Goal: Task Accomplishment & Management: Manage account settings

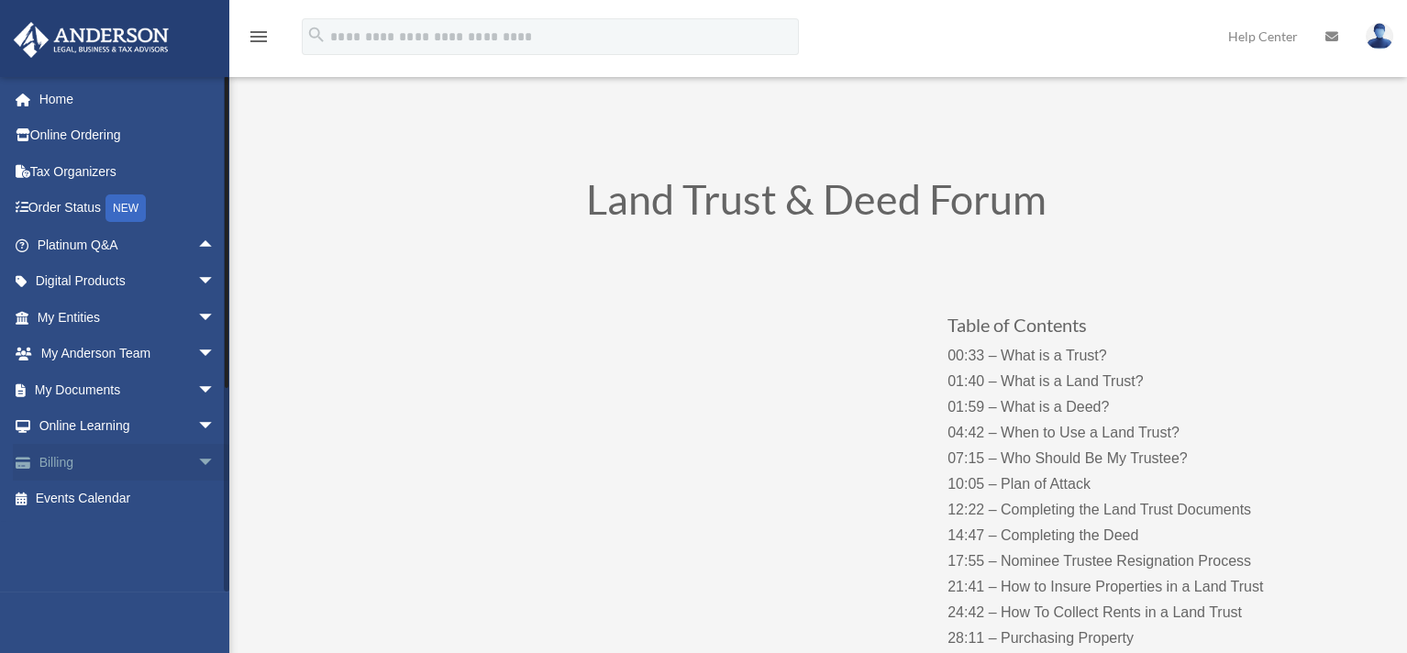
click at [50, 461] on link "Billing arrow_drop_down" at bounding box center [128, 462] width 230 height 37
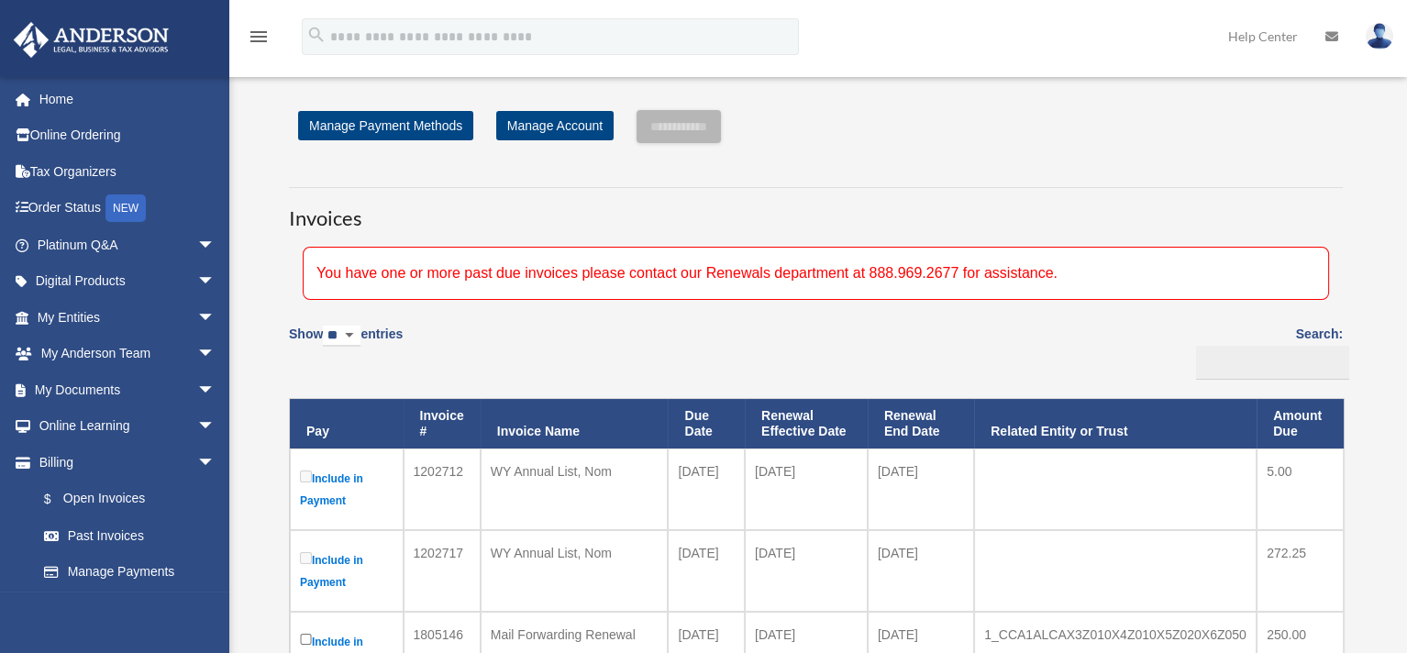
click at [401, 131] on link "Manage Payment Methods" at bounding box center [385, 125] width 175 height 29
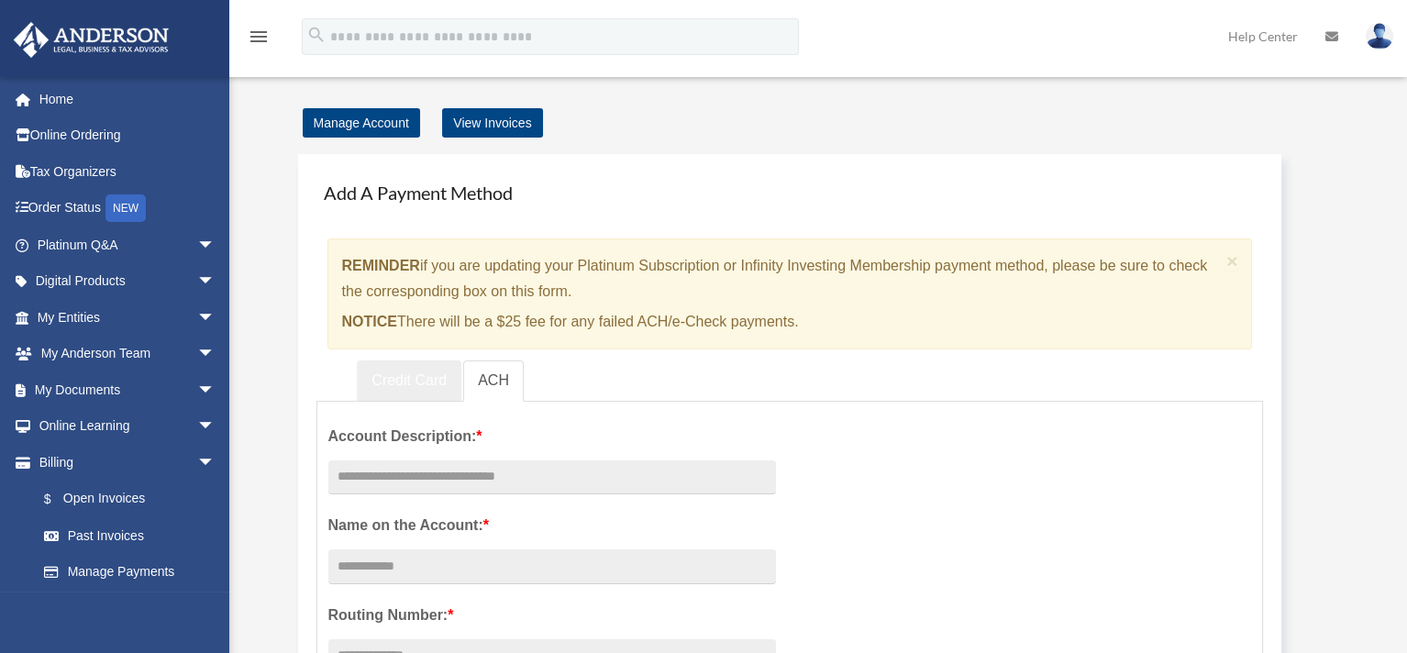
click at [427, 382] on link "Credit Card" at bounding box center [409, 381] width 105 height 41
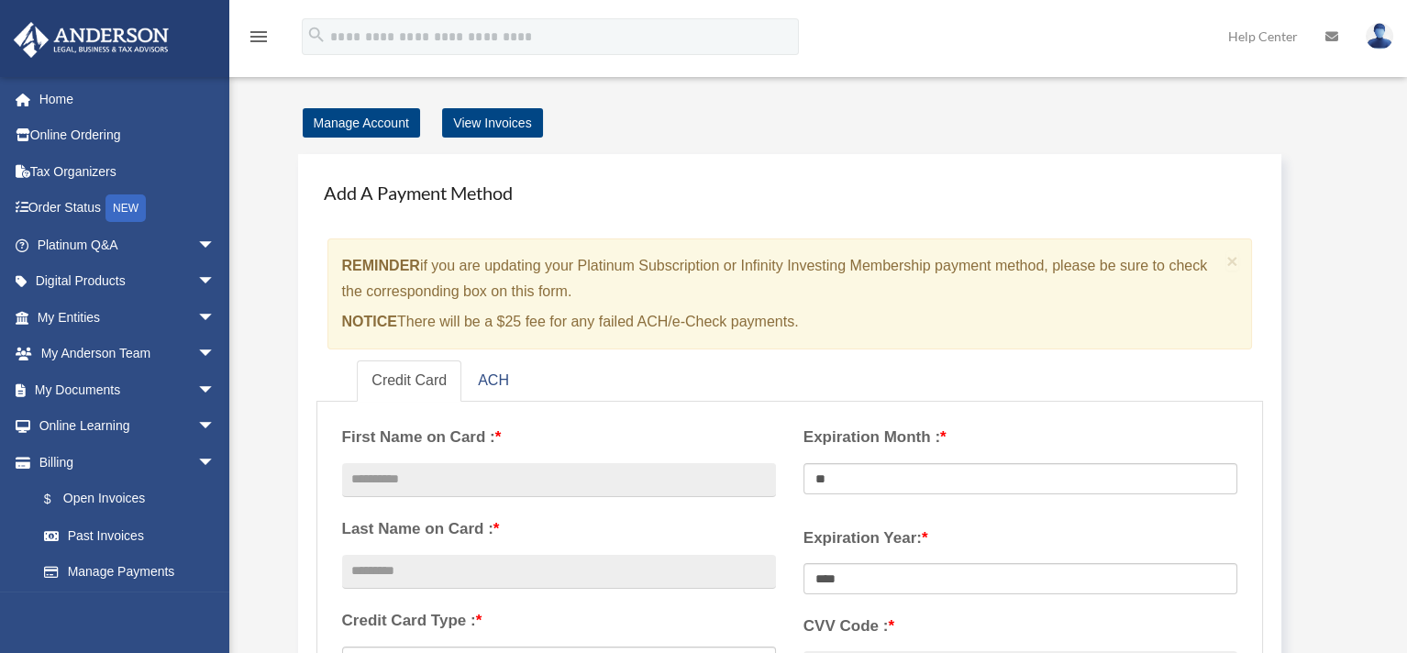
click at [722, 196] on h4 "Add A Payment Method" at bounding box center [790, 192] width 948 height 40
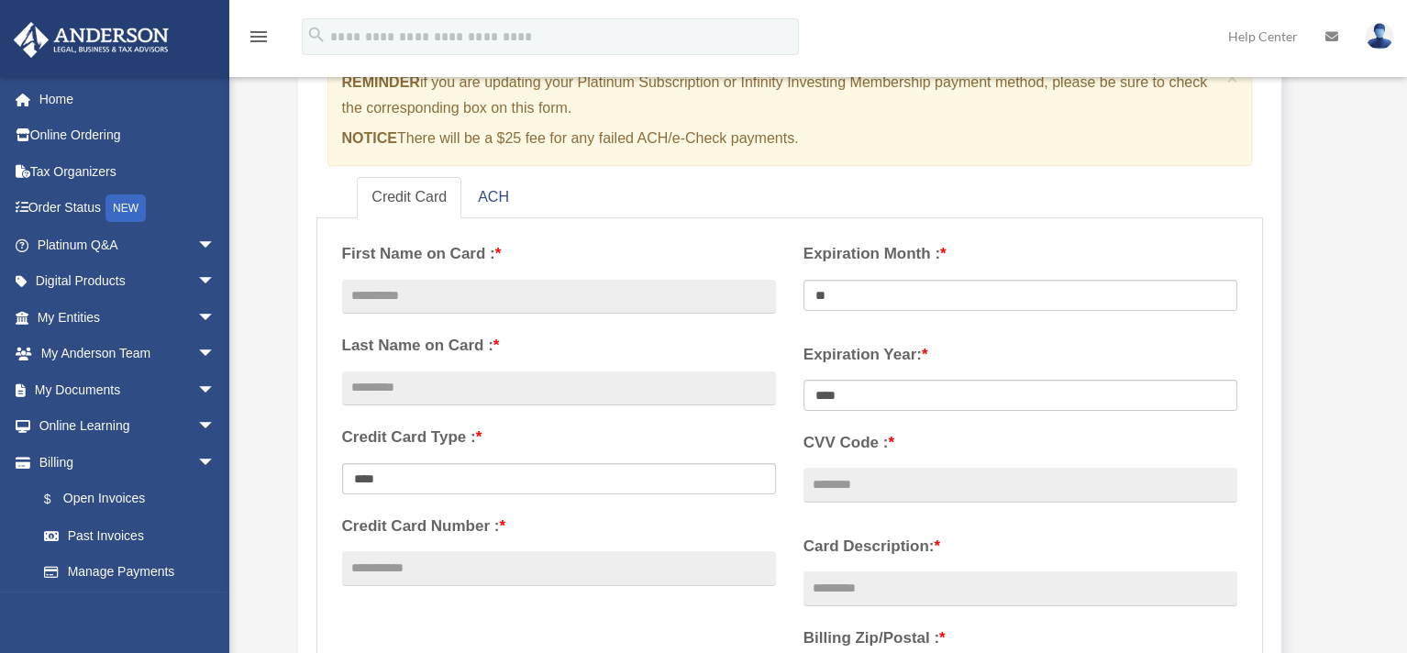
click at [796, 348] on div "Expiration Year: * **** **** **** **** **** **** ****" at bounding box center [1020, 425] width 461 height 192
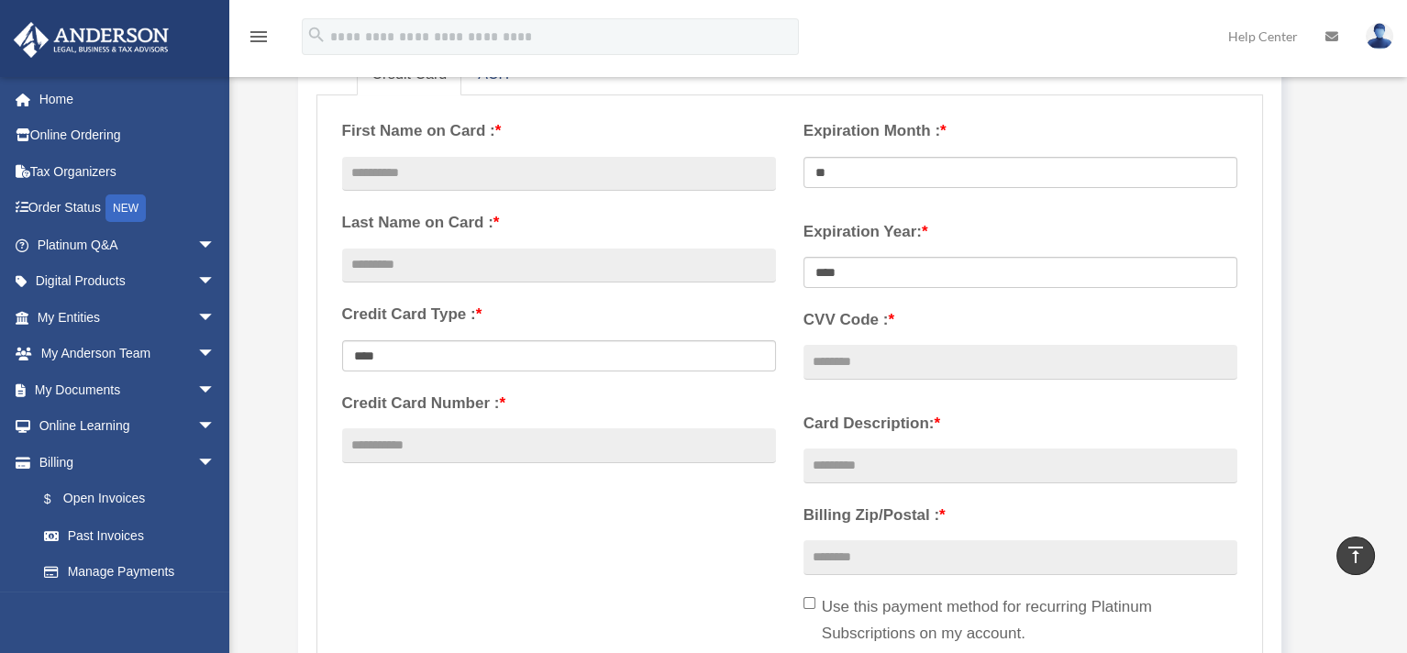
scroll to position [275, 0]
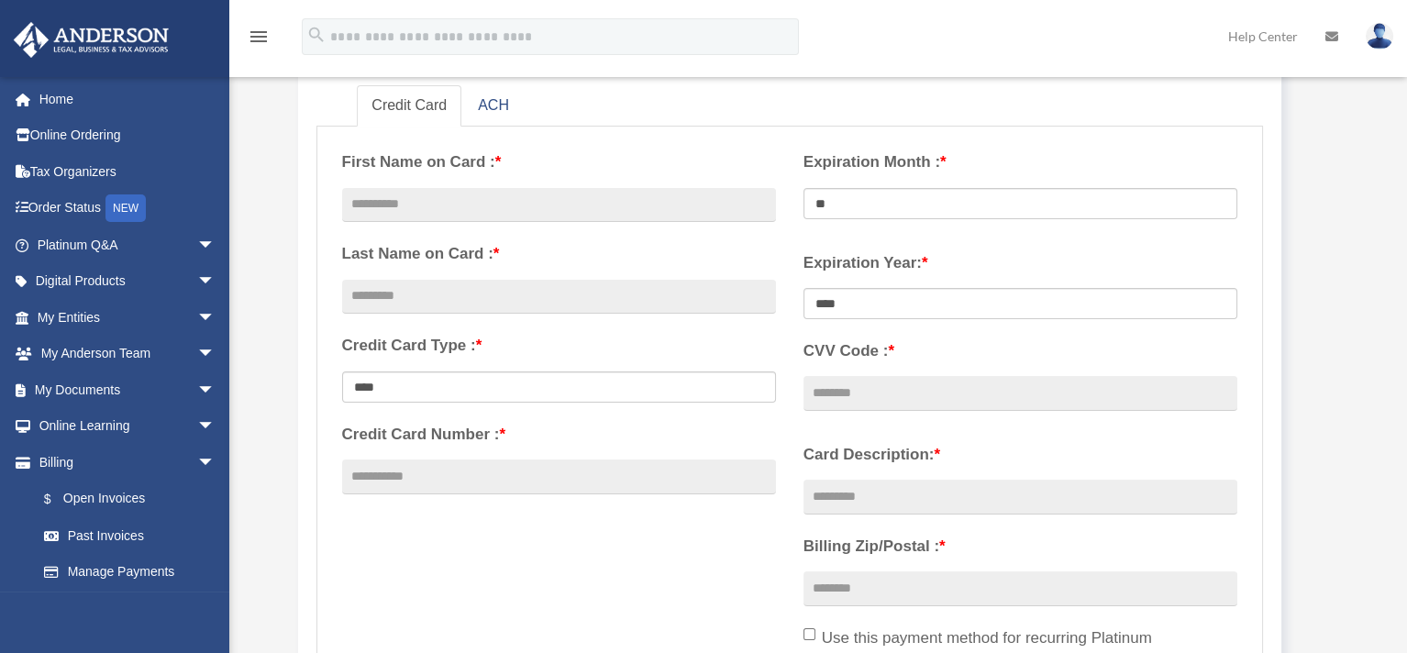
click at [1349, 240] on div "Add A Payment Method × REMINDER if you are updating your Platinum Subscription …" at bounding box center [816, 346] width 1073 height 971
click at [295, 266] on div "Add A Payment Method × REMINDER if you are updating your Platinum Subscription …" at bounding box center [816, 346] width 1073 height 971
click at [197, 459] on span "arrow_drop_down" at bounding box center [215, 463] width 37 height 38
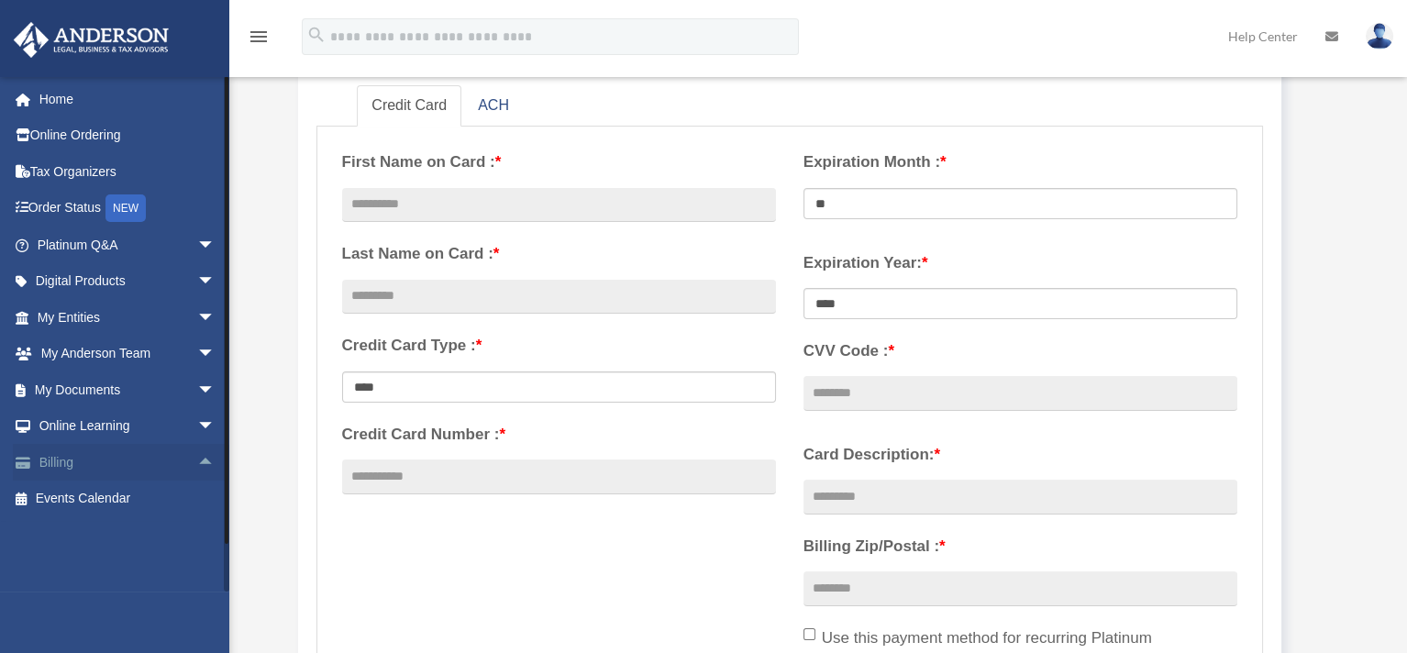
click at [197, 462] on span "arrow_drop_up" at bounding box center [215, 463] width 37 height 38
click at [197, 462] on span "arrow_drop_down" at bounding box center [215, 463] width 37 height 38
click at [292, 405] on div "Add A Payment Method × REMINDER if you are updating your Platinum Subscription …" at bounding box center [816, 346] width 1073 height 971
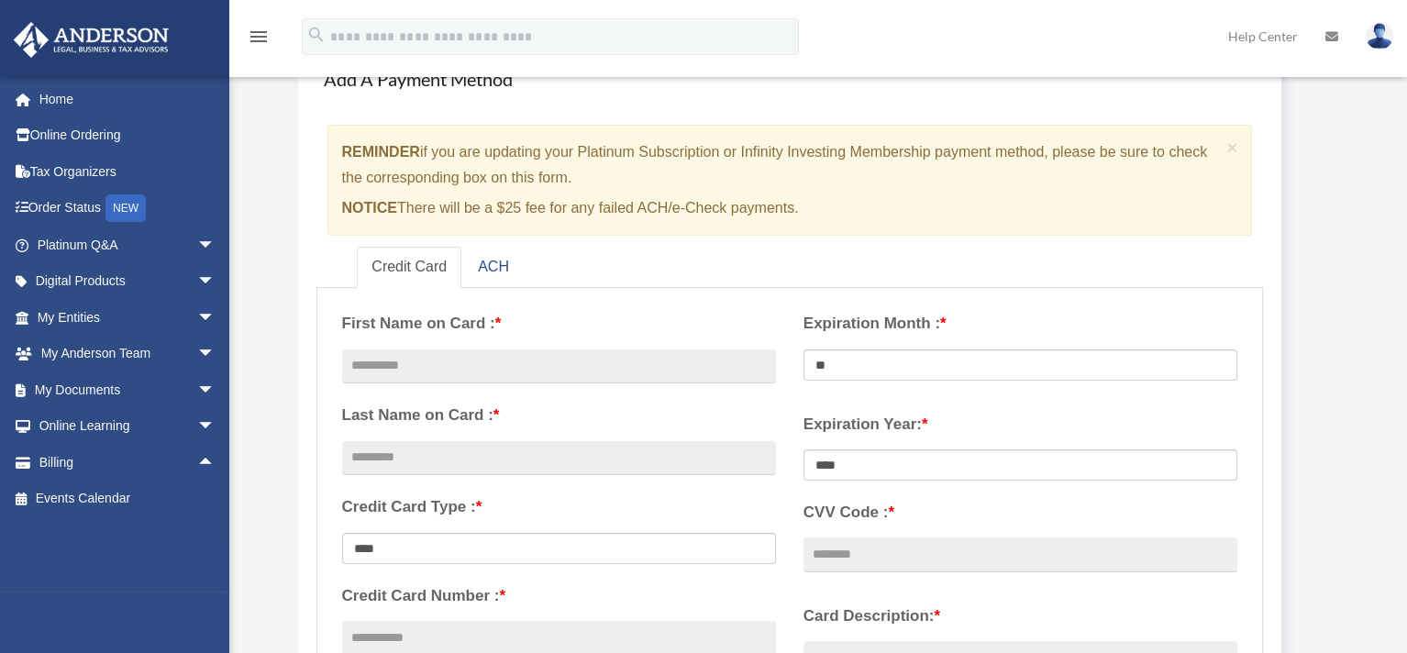
scroll to position [0, 0]
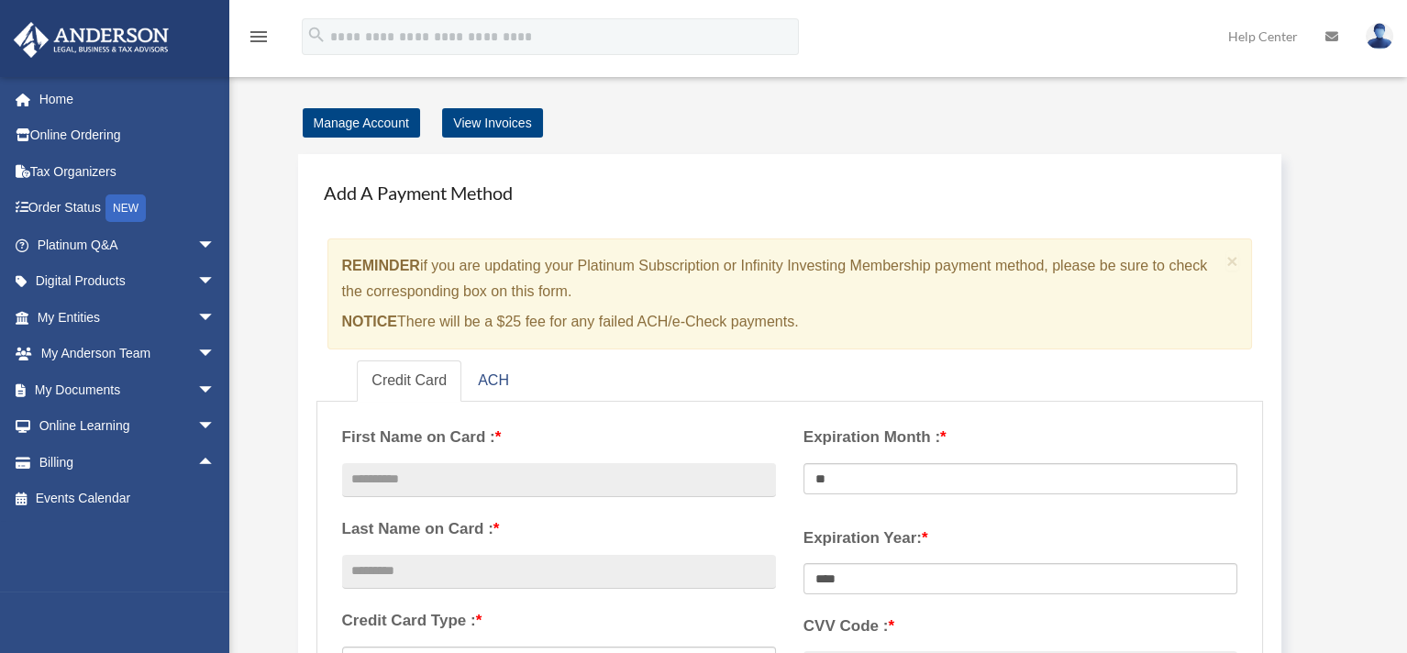
click at [645, 137] on div "Add A Payment Method × REMINDER if you are updating your Platinum Subscription …" at bounding box center [816, 621] width 1073 height 971
click at [708, 110] on div "Manage Account View Invoices" at bounding box center [817, 123] width 1046 height 26
click at [1006, 24] on div "menu search Site Menu add [PERSON_NAME][EMAIL_ADDRESS][DOMAIN_NAME] My Profile …" at bounding box center [704, 45] width 1380 height 62
click at [1230, 260] on span "×" at bounding box center [1233, 260] width 12 height 21
